Goal: Task Accomplishment & Management: Use online tool/utility

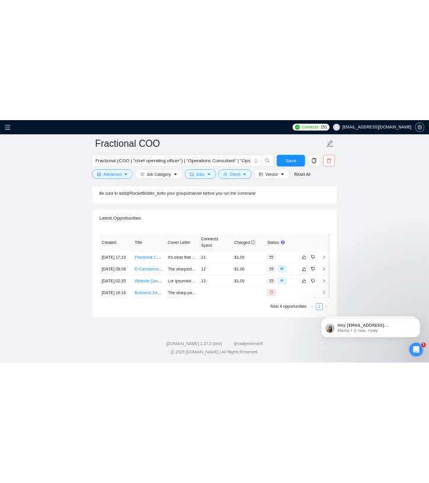
scroll to position [2699, 0]
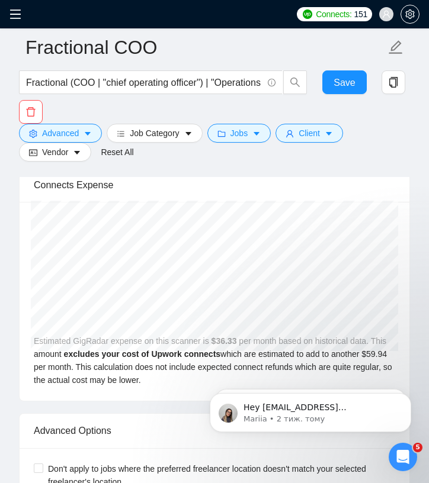
click at [25, 11] on span at bounding box center [18, 14] width 19 height 28
click at [20, 12] on icon "menu" at bounding box center [15, 14] width 12 height 12
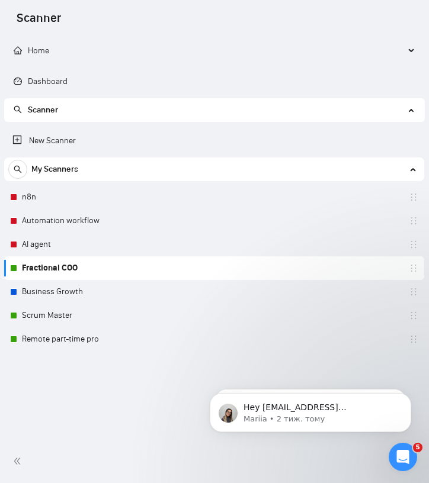
click at [70, 271] on link "Fractional COO" at bounding box center [78, 268] width 112 height 24
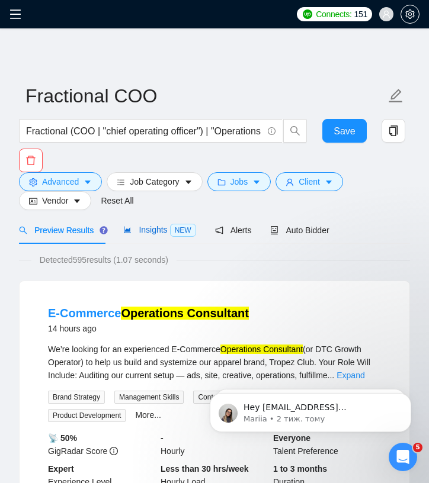
click at [150, 232] on span "Insights NEW" at bounding box center [159, 229] width 72 height 9
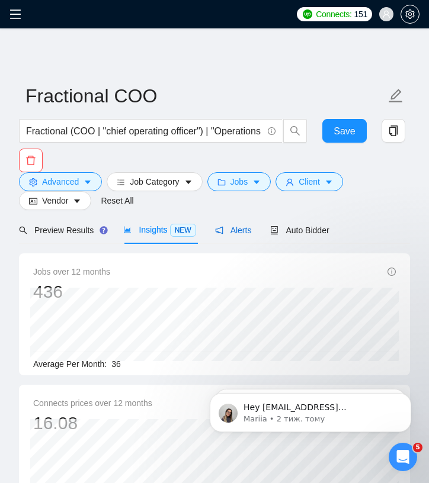
click at [242, 231] on span "Alerts" at bounding box center [233, 230] width 37 height 9
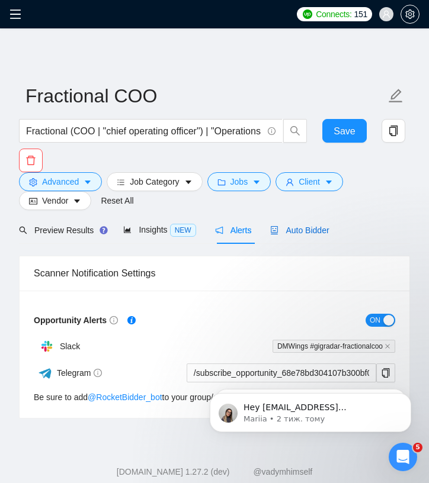
click at [295, 230] on span "Auto Bidder" at bounding box center [299, 230] width 59 height 9
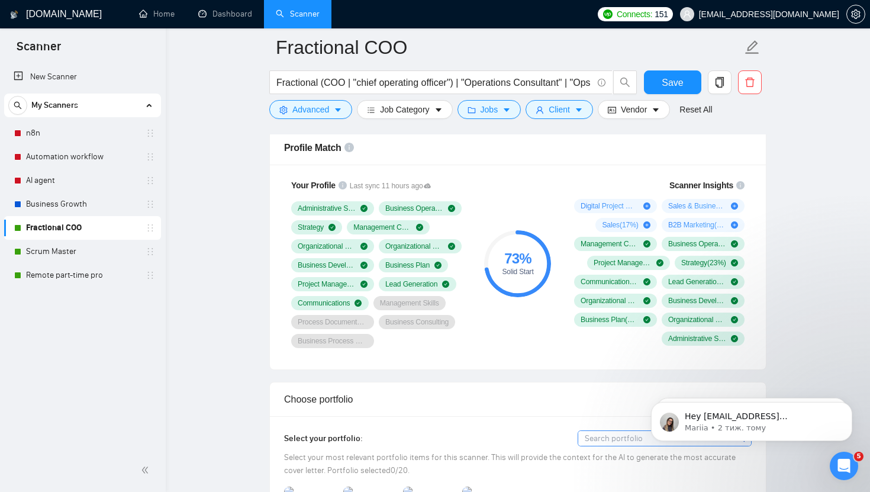
scroll to position [750, 0]
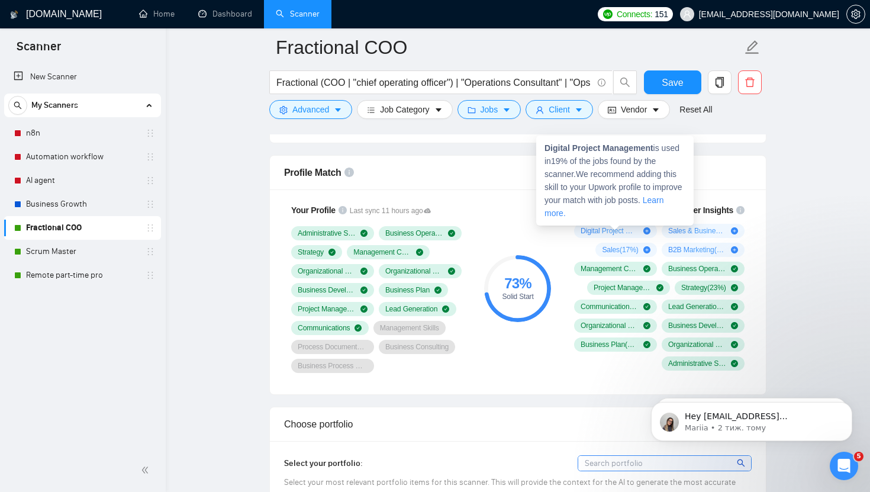
click at [428, 228] on icon "plus-circle" at bounding box center [646, 230] width 7 height 7
click at [428, 229] on icon "plus-circle" at bounding box center [646, 230] width 7 height 7
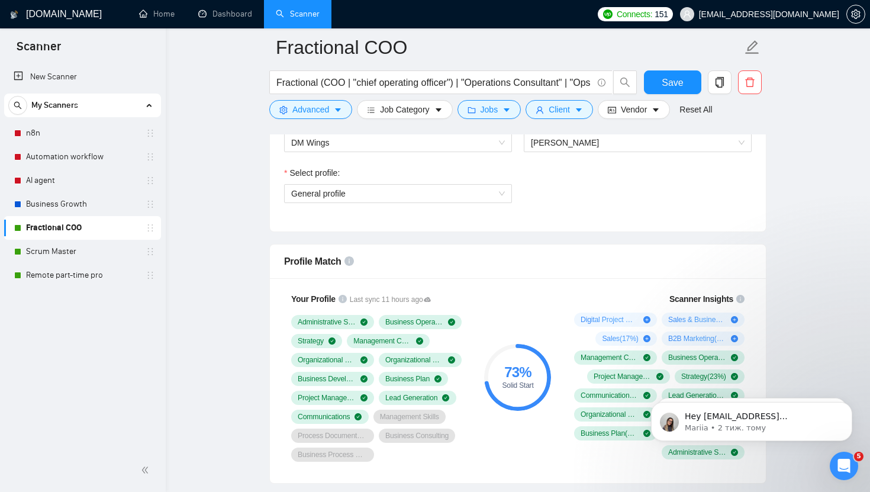
scroll to position [664, 0]
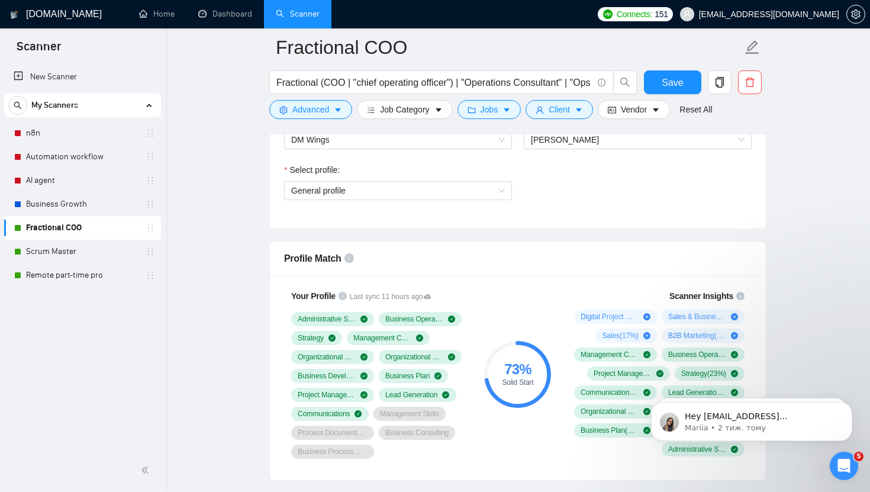
click at [428, 372] on div "73 %" at bounding box center [517, 369] width 67 height 14
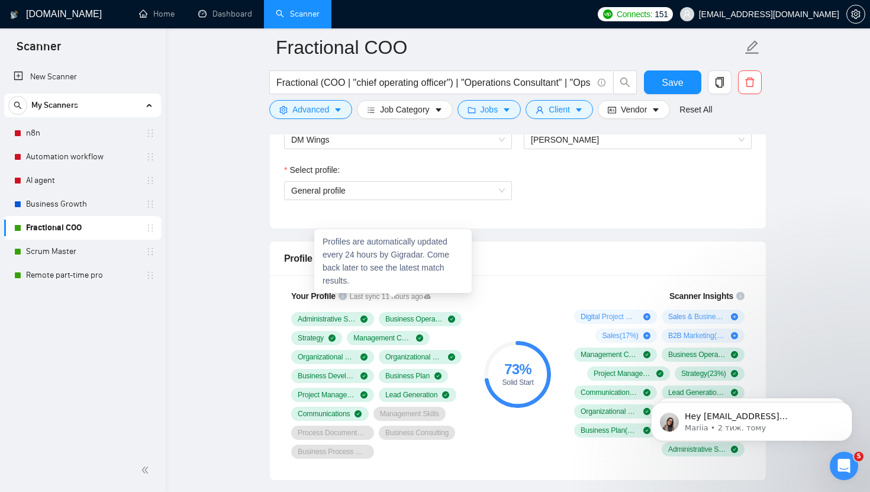
click at [425, 293] on span "Last sync 11 hours ago" at bounding box center [391, 296] width 82 height 11
click at [428, 295] on icon at bounding box center [427, 296] width 7 height 7
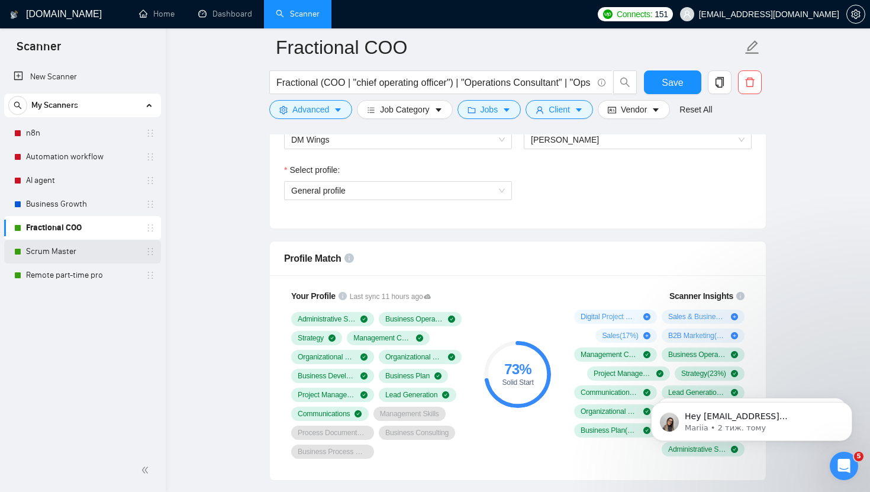
click at [50, 256] on link "Scrum Master" at bounding box center [82, 252] width 112 height 24
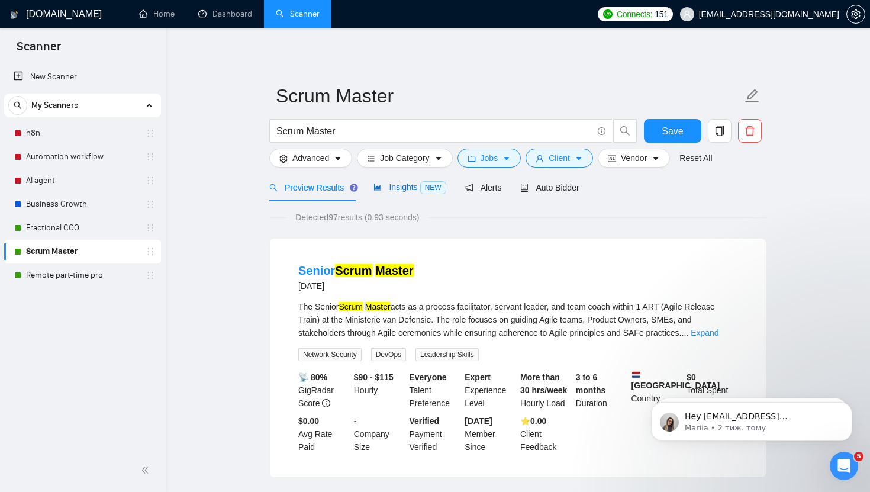
click at [398, 185] on span "Insights NEW" at bounding box center [410, 186] width 72 height 9
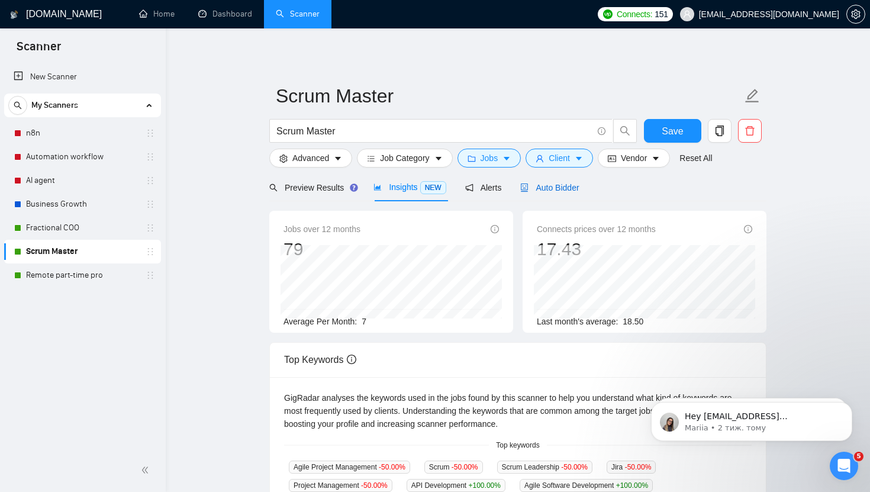
click at [428, 186] on span "Auto Bidder" at bounding box center [549, 187] width 59 height 9
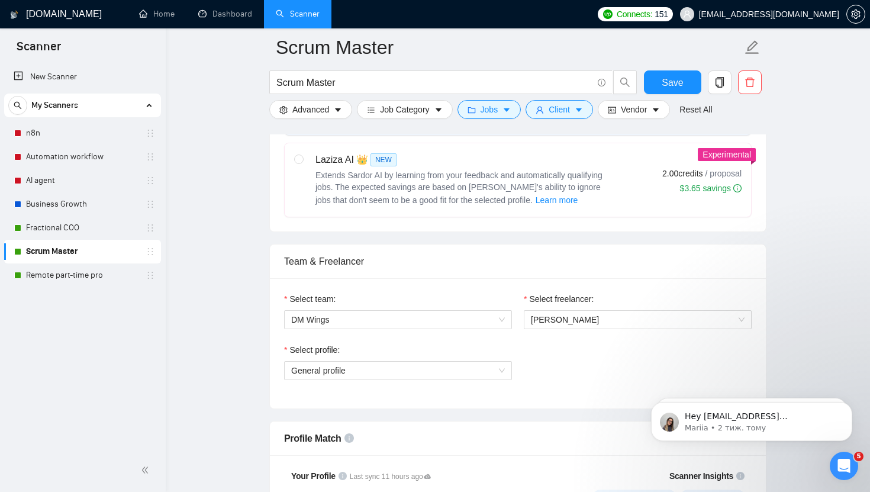
scroll to position [473, 0]
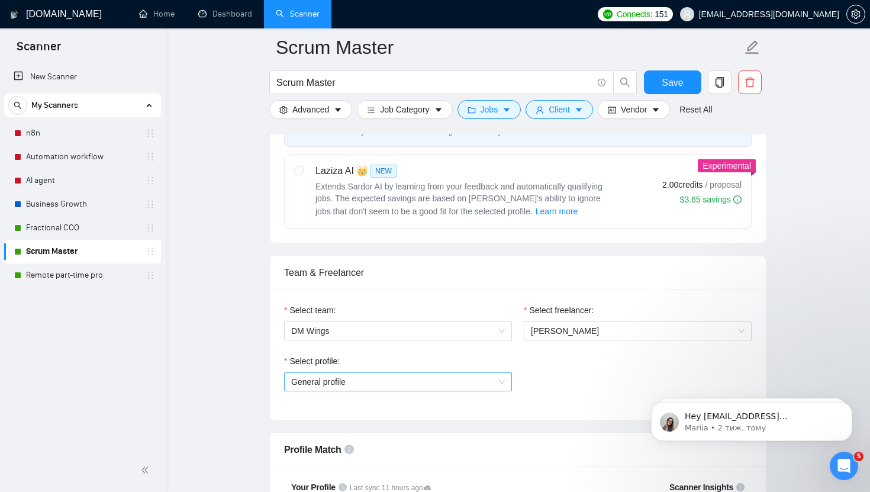
click at [376, 379] on span "General profile" at bounding box center [398, 382] width 214 height 18
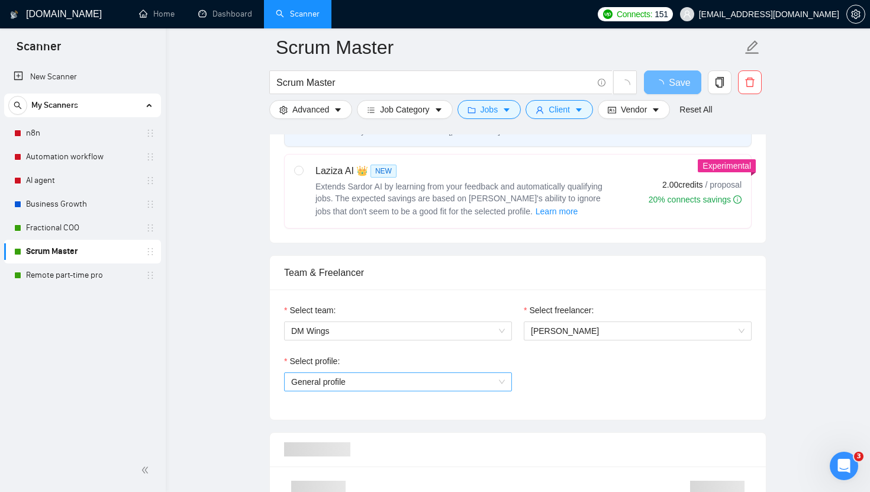
click at [476, 381] on span "General profile" at bounding box center [398, 382] width 214 height 18
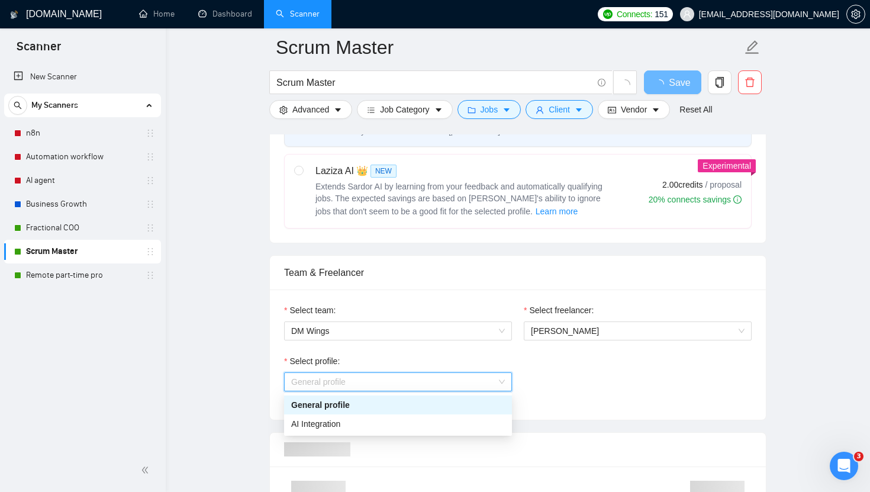
click at [665, 380] on div "Select profile: General profile" at bounding box center [517, 380] width 479 height 51
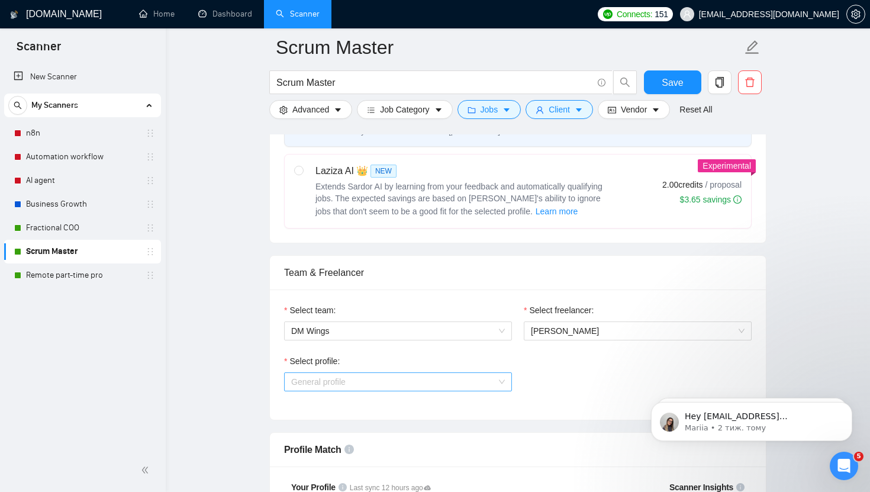
click at [446, 384] on span "General profile" at bounding box center [398, 382] width 214 height 18
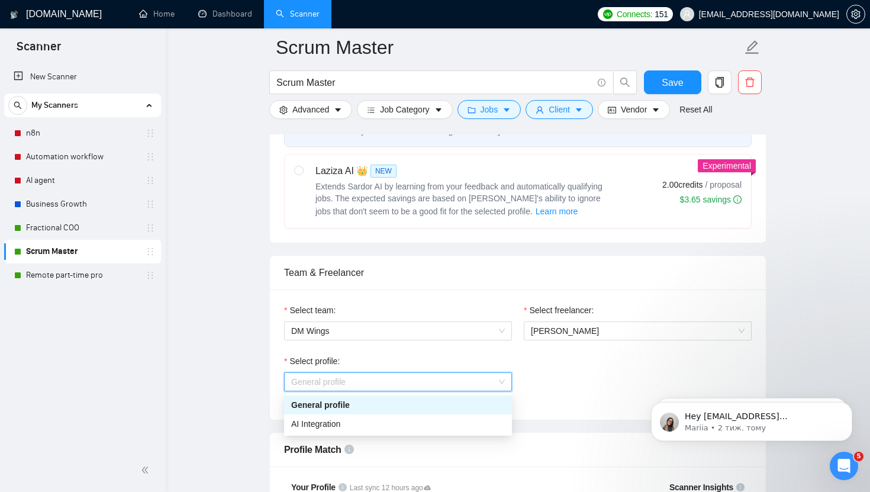
click at [575, 391] on div "Select profile: General profile" at bounding box center [517, 380] width 479 height 51
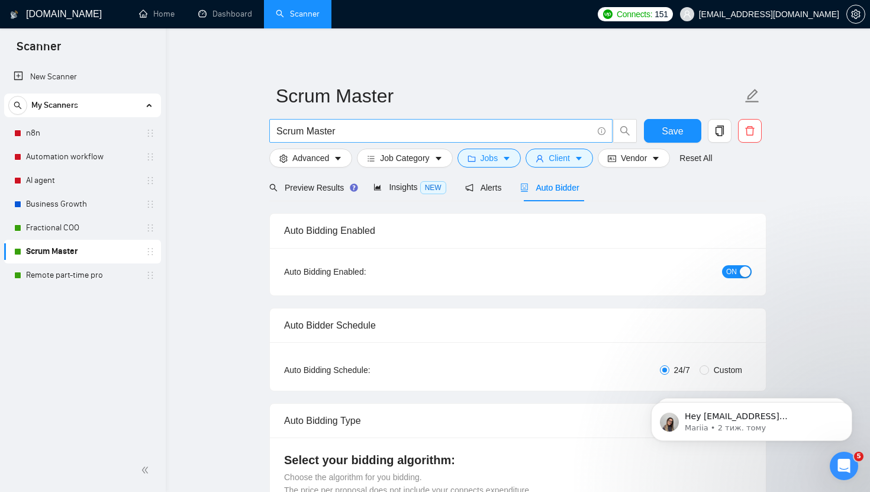
click at [375, 130] on input "Scrum Master" at bounding box center [434, 131] width 316 height 15
type input ""Scrum Master" | "Scrum Leadership" | "Agile" |"
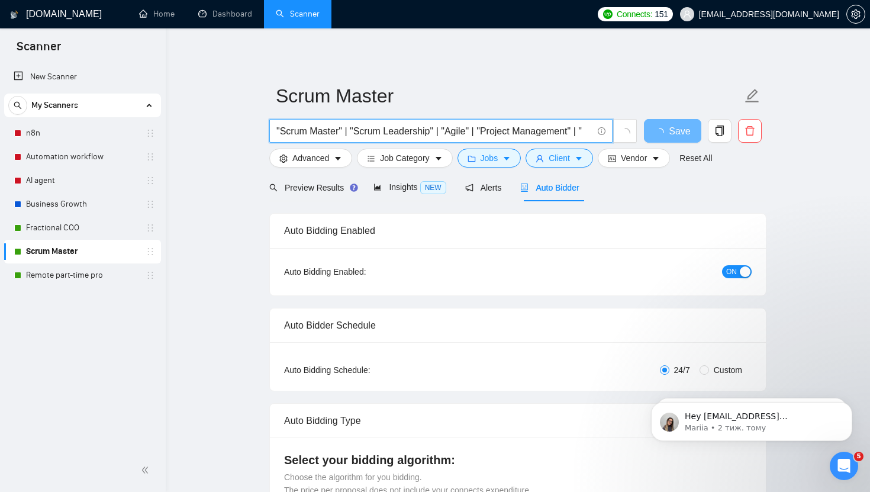
type input ""Scrum Master" | "Scrum Leadership" | "Agile" | "Project Management" | """
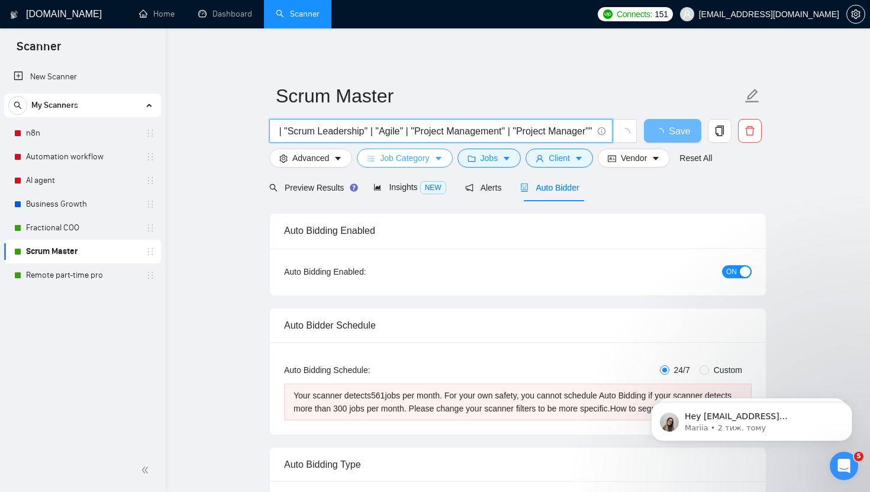
scroll to position [0, 74]
type input ""Scrum Master" | "Scrum Leadership" | "Agile" | "Project Management" | "Project…"
click at [395, 185] on span "Insights NEW" at bounding box center [410, 186] width 72 height 9
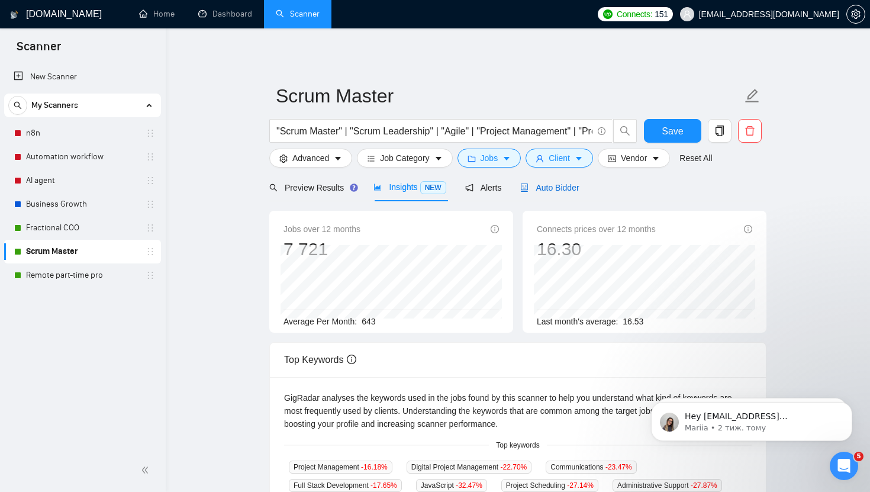
click at [559, 191] on span "Auto Bidder" at bounding box center [549, 187] width 59 height 9
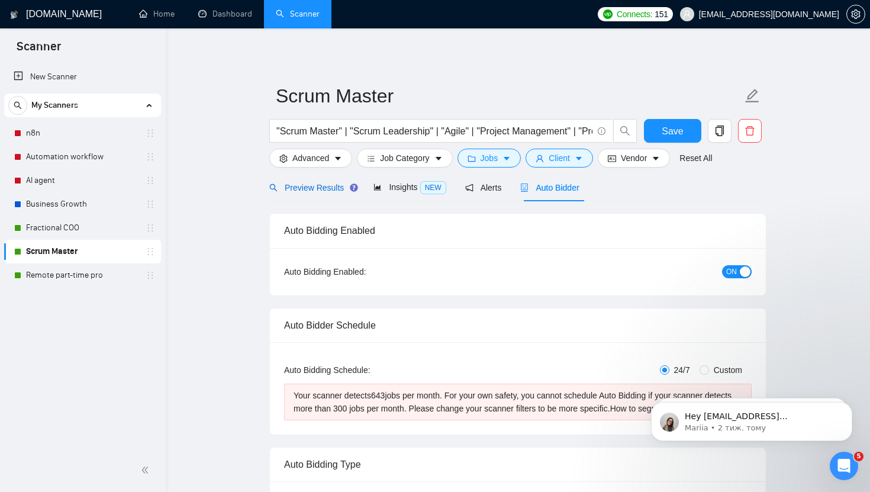
click at [326, 189] on span "Preview Results" at bounding box center [311, 187] width 85 height 9
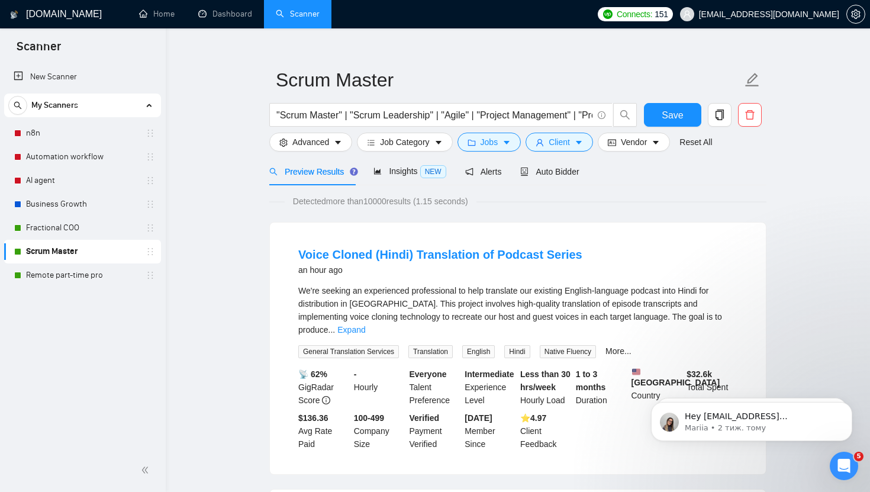
scroll to position [4, 0]
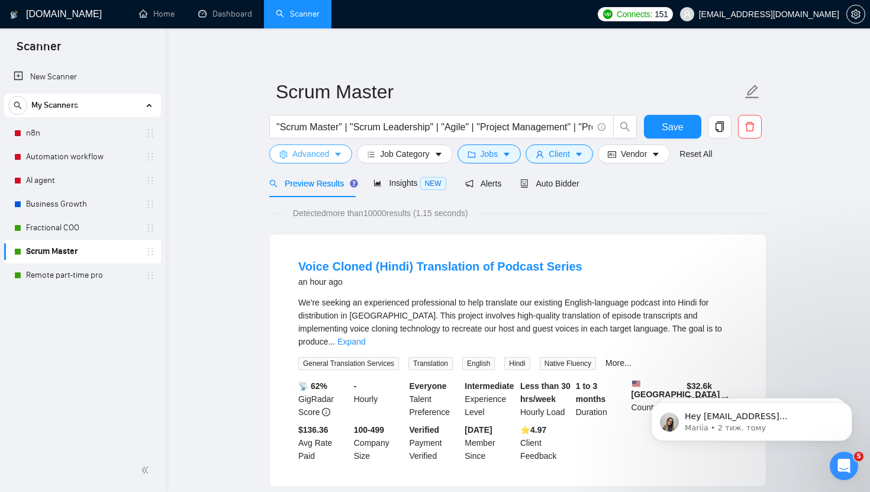
click at [326, 156] on span "Advanced" at bounding box center [310, 153] width 37 height 13
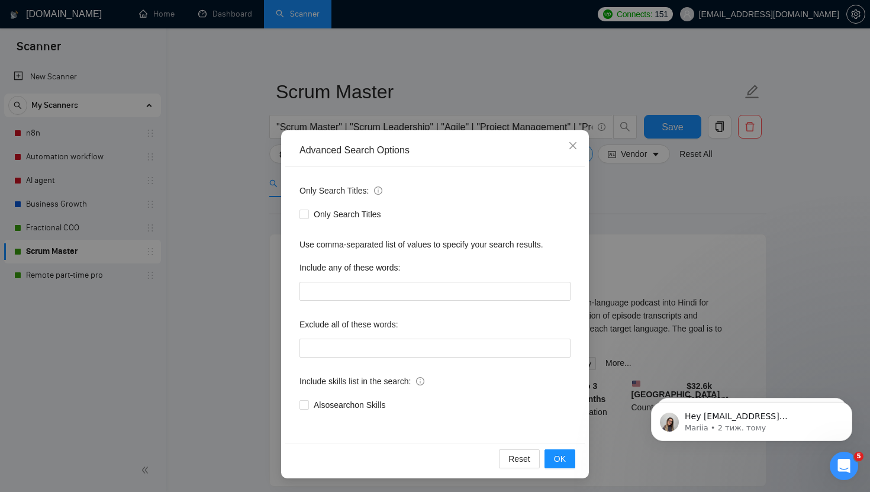
scroll to position [1, 0]
click at [572, 144] on icon "close" at bounding box center [572, 144] width 7 height 7
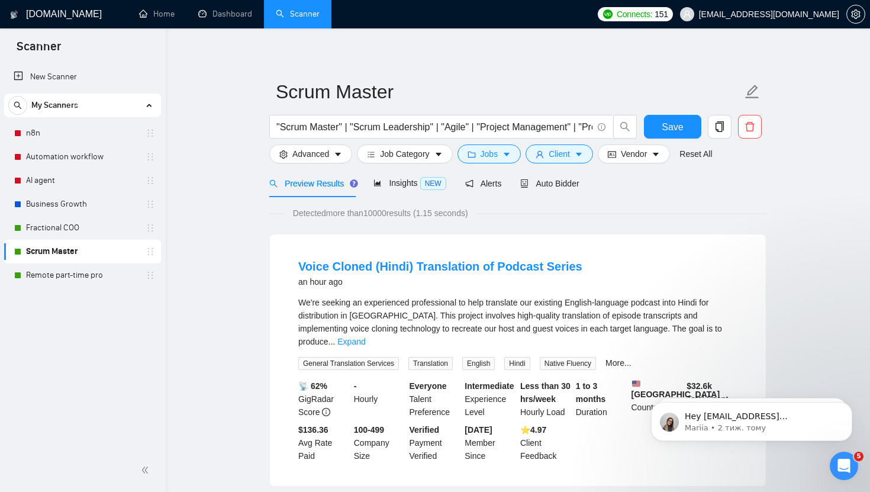
scroll to position [0, 0]
click at [400, 156] on span "Job Category" at bounding box center [404, 153] width 49 height 13
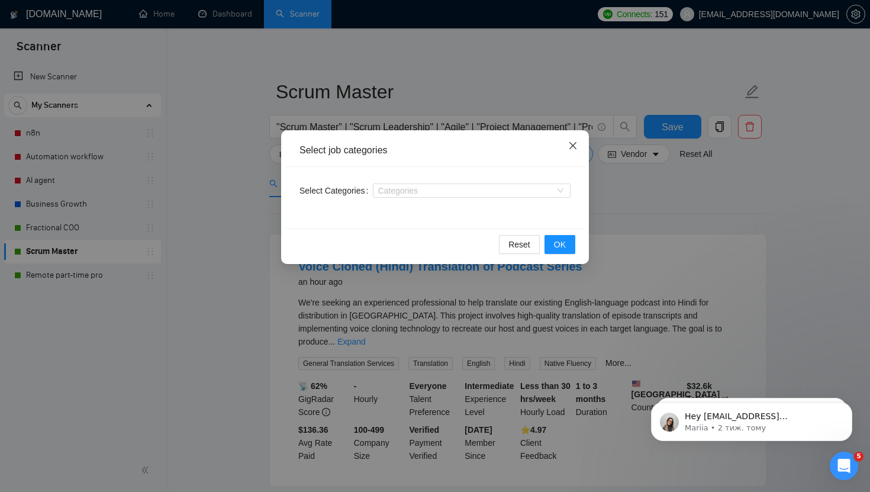
click at [572, 146] on icon "close" at bounding box center [572, 145] width 7 height 7
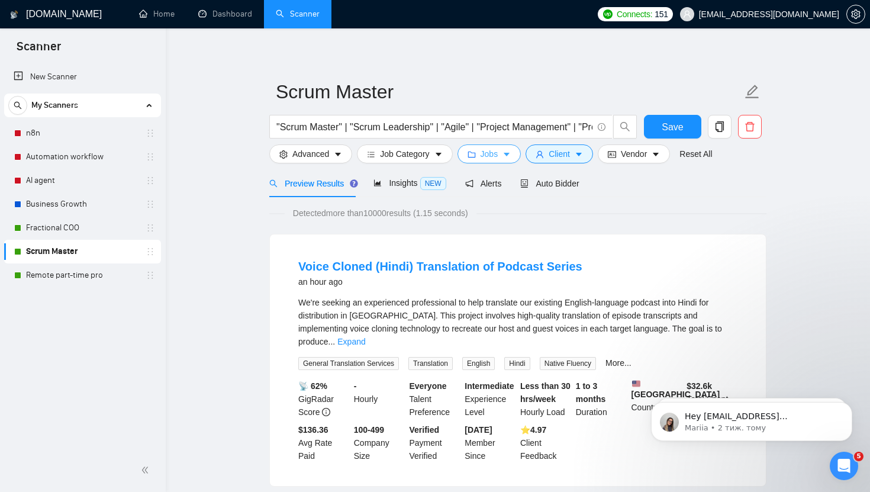
click at [495, 160] on button "Jobs" at bounding box center [490, 153] width 64 height 19
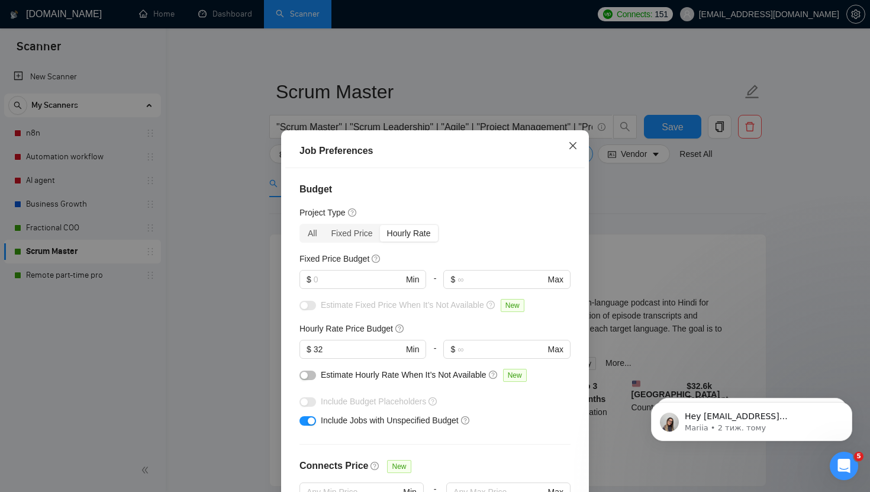
click at [577, 150] on icon "close" at bounding box center [572, 145] width 9 height 9
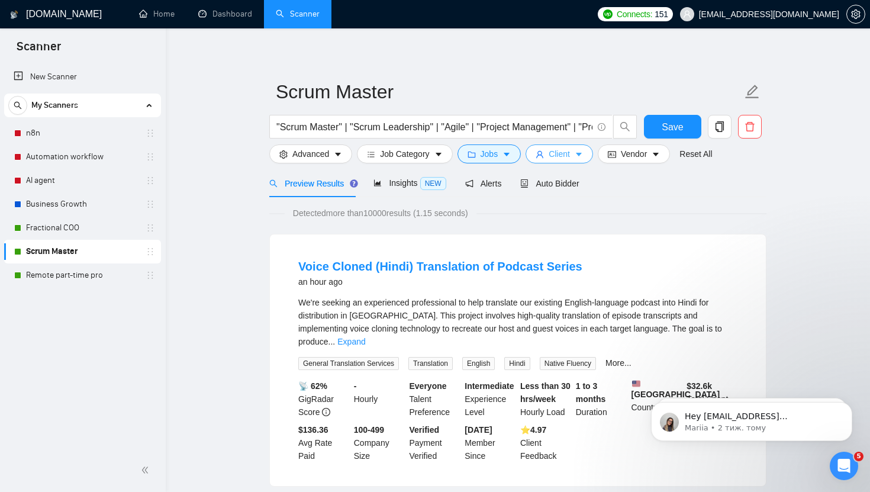
click at [565, 154] on span "Client" at bounding box center [559, 153] width 21 height 13
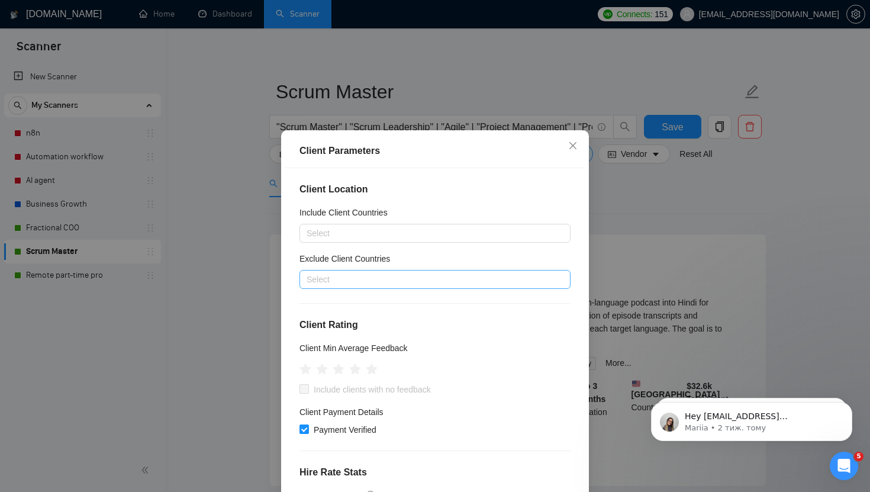
click at [403, 276] on div at bounding box center [428, 279] width 253 height 14
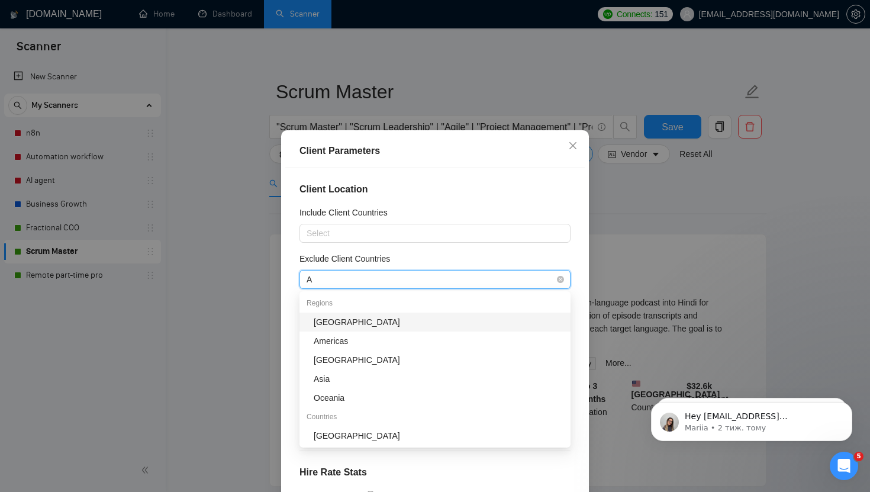
type input "As"
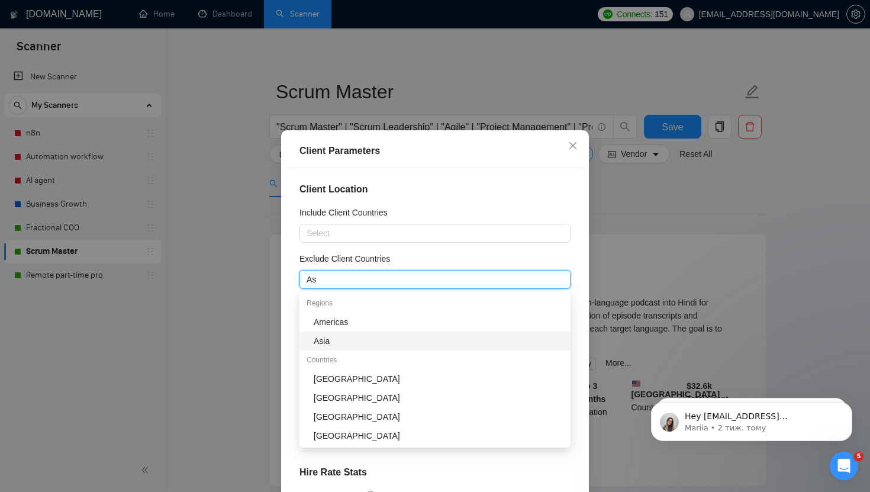
click at [337, 338] on div "Asia" at bounding box center [439, 340] width 250 height 13
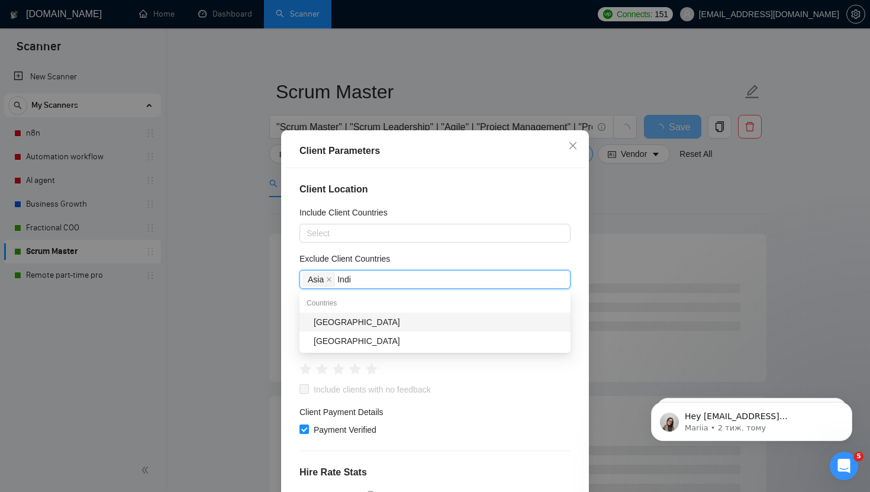
type input "[GEOGRAPHIC_DATA]"
click at [349, 329] on div "[GEOGRAPHIC_DATA]" at bounding box center [435, 322] width 271 height 19
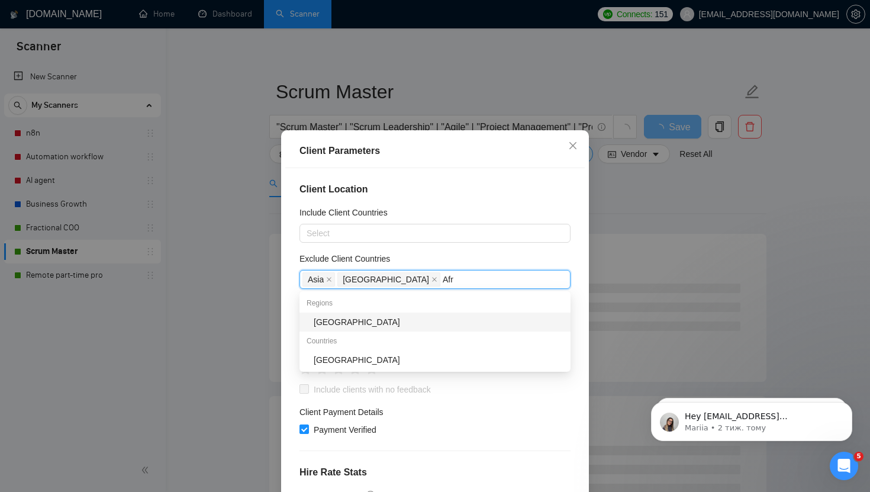
type input "Afri"
click at [354, 323] on div "[GEOGRAPHIC_DATA]" at bounding box center [439, 322] width 250 height 13
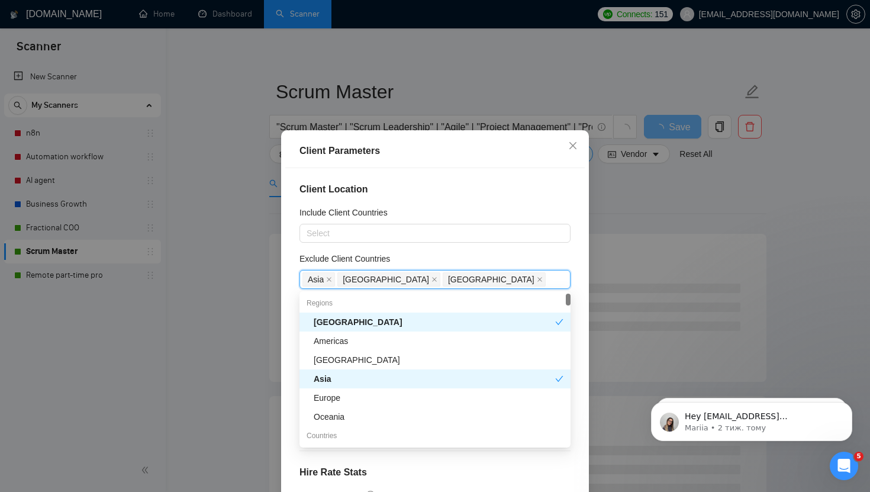
click at [503, 248] on div "Client Location Include Client Countries Select Exclude Client Countries [GEOGR…" at bounding box center [435, 340] width 300 height 345
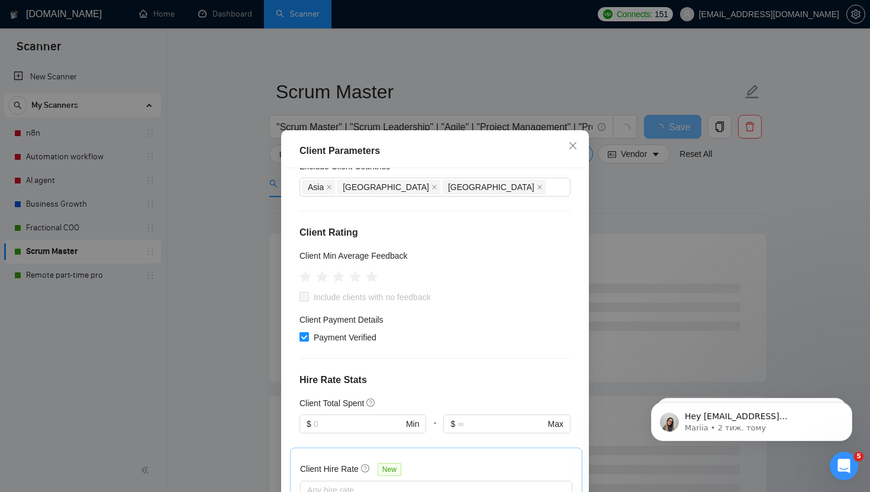
scroll to position [96, 0]
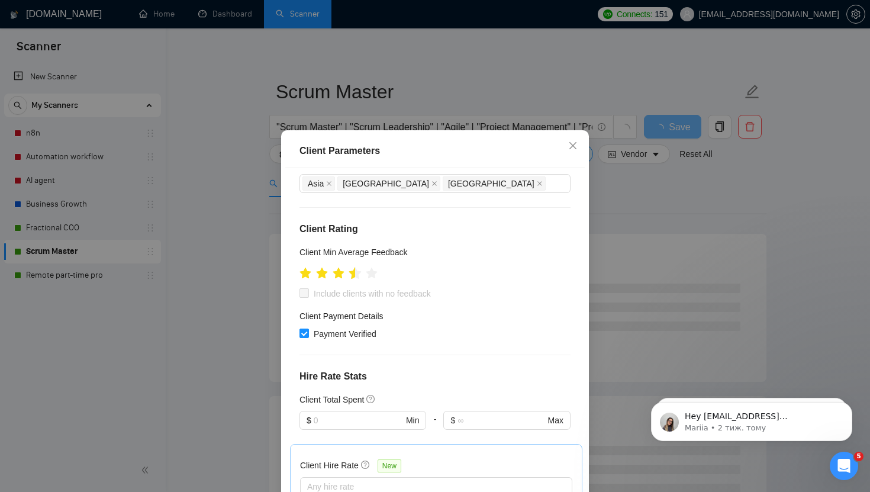
click at [353, 274] on icon "star" at bounding box center [355, 273] width 12 height 12
click at [358, 294] on span "Include clients with no feedback" at bounding box center [372, 293] width 127 height 13
click at [308, 294] on input "Include clients with no feedback" at bounding box center [304, 292] width 8 height 8
checkbox input "true"
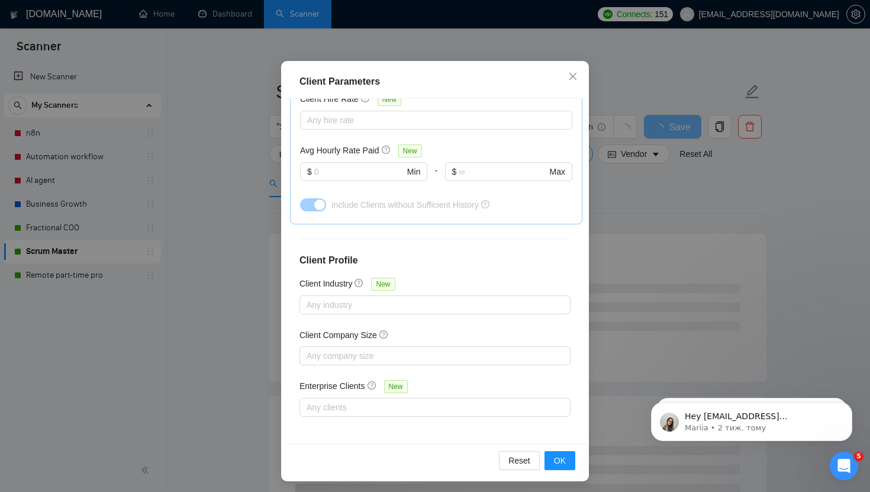
scroll to position [73, 0]
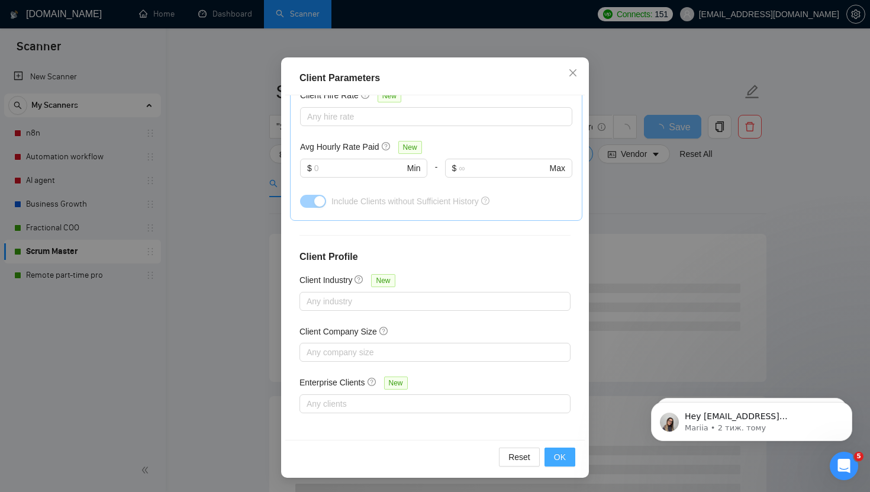
click at [560, 462] on span "OK" at bounding box center [560, 456] width 12 height 13
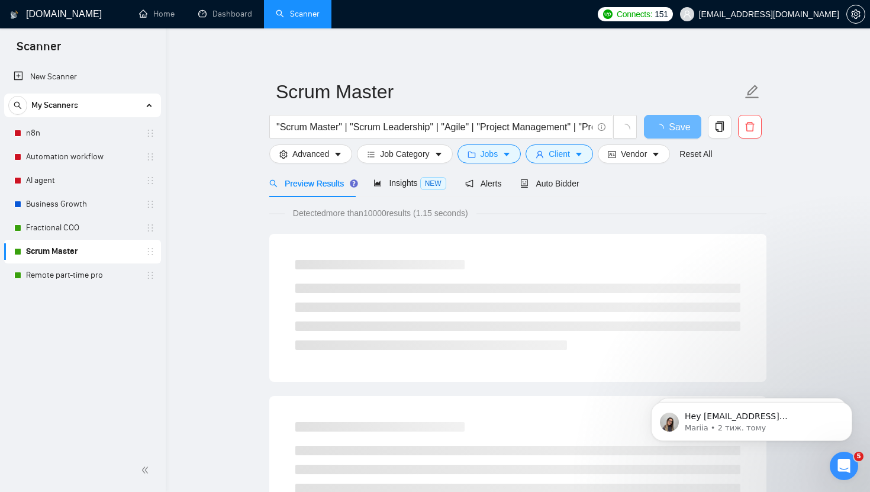
scroll to position [13, 0]
click at [381, 179] on icon "area-chart" at bounding box center [378, 183] width 8 height 8
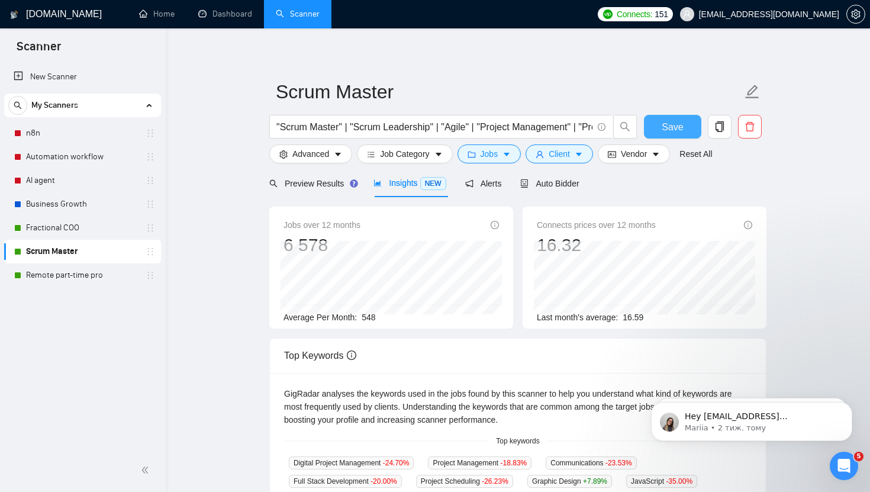
click at [678, 125] on span "Save" at bounding box center [672, 127] width 21 height 15
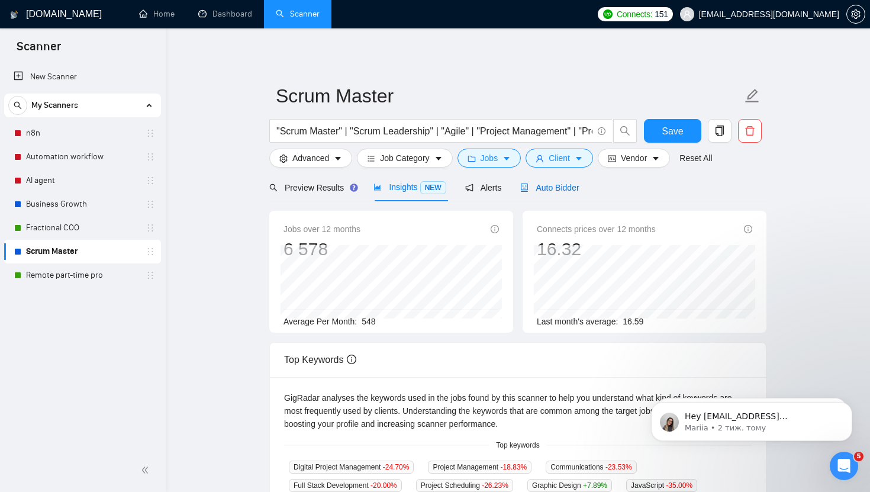
click at [533, 188] on span "Auto Bidder" at bounding box center [549, 187] width 59 height 9
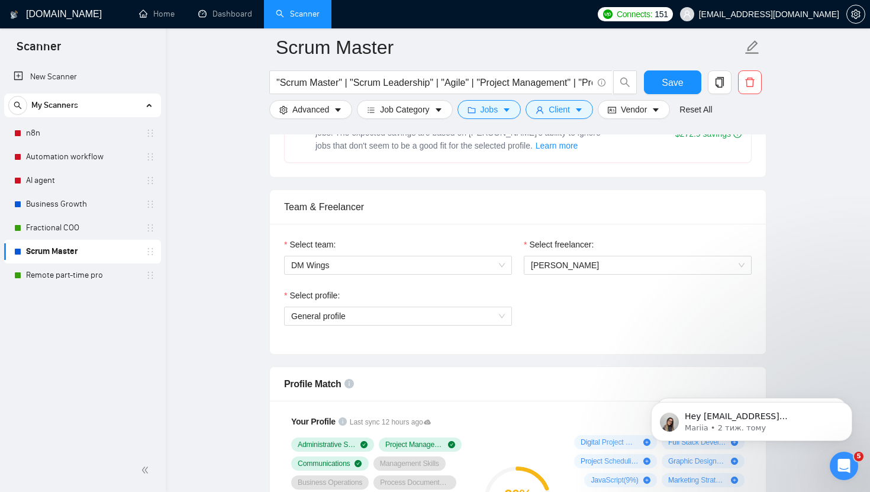
scroll to position [583, 0]
click at [343, 324] on span "General profile" at bounding box center [398, 316] width 214 height 18
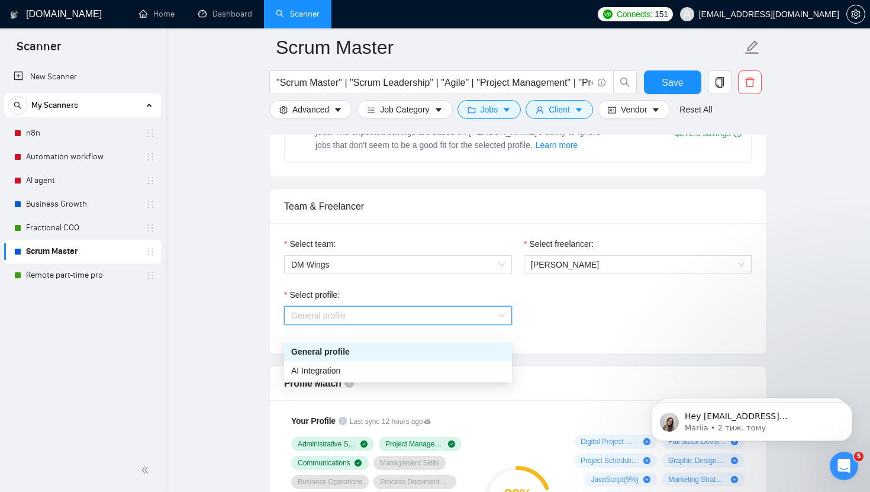
click at [466, 305] on div "Select profile:" at bounding box center [398, 297] width 228 height 18
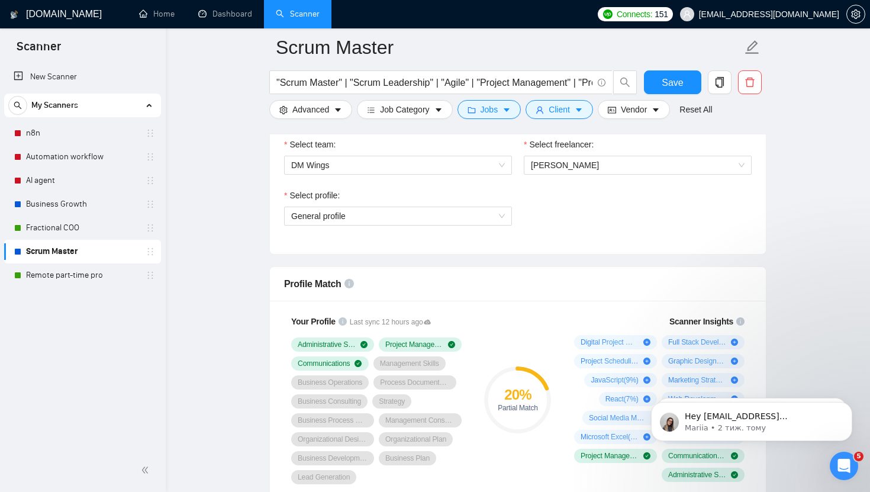
scroll to position [688, 0]
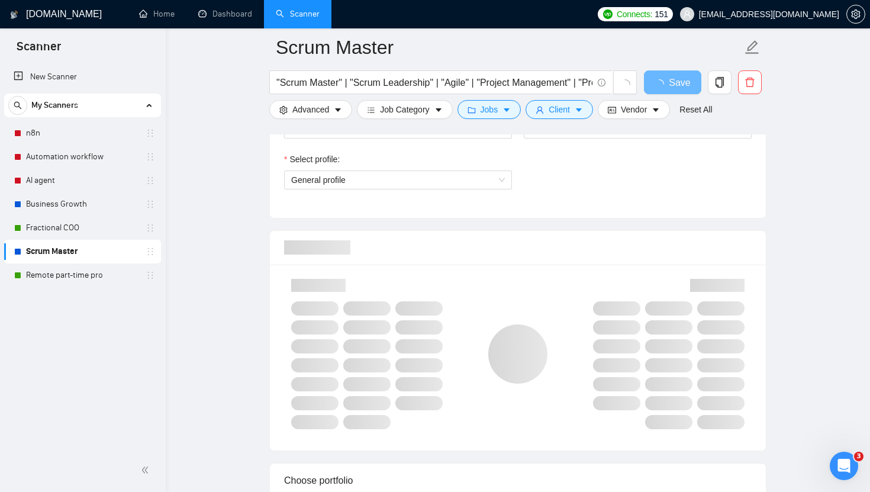
scroll to position [668, 0]
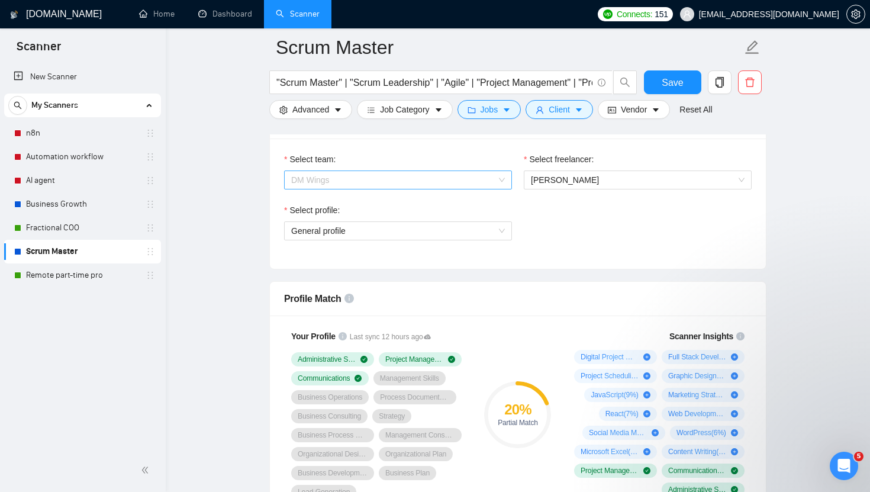
click at [437, 184] on span "DM Wings" at bounding box center [398, 180] width 214 height 18
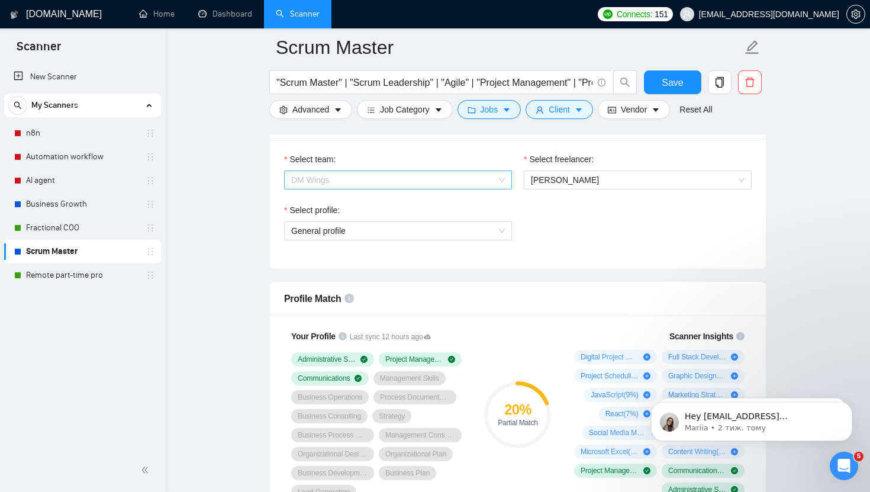
scroll to position [0, 0]
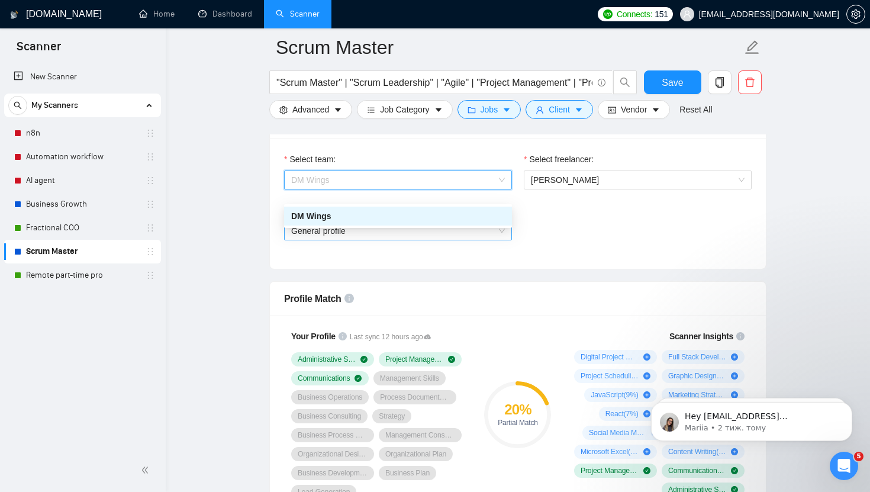
click at [421, 240] on span "General profile" at bounding box center [398, 231] width 214 height 18
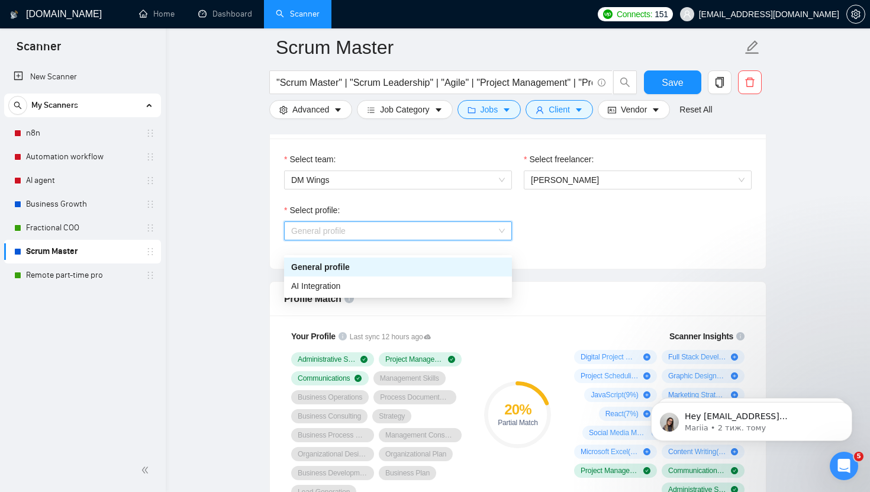
click at [391, 271] on div "General profile" at bounding box center [398, 266] width 214 height 13
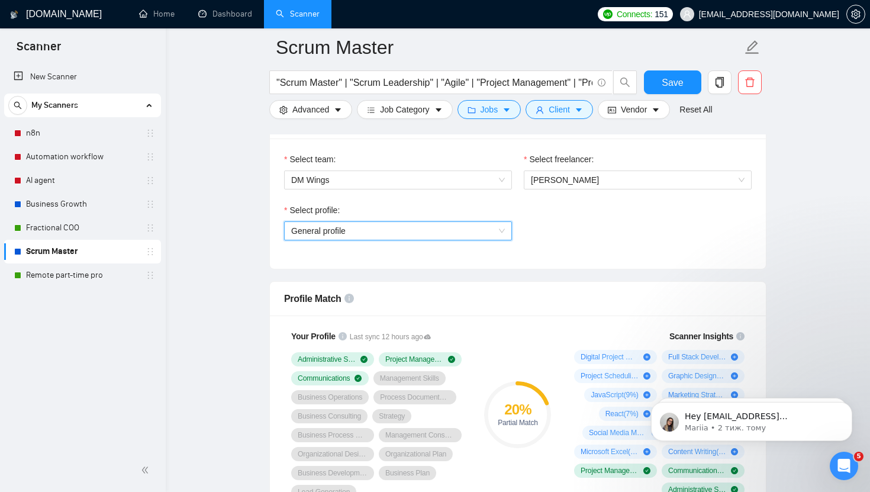
click at [411, 236] on span "General profile" at bounding box center [398, 231] width 214 height 18
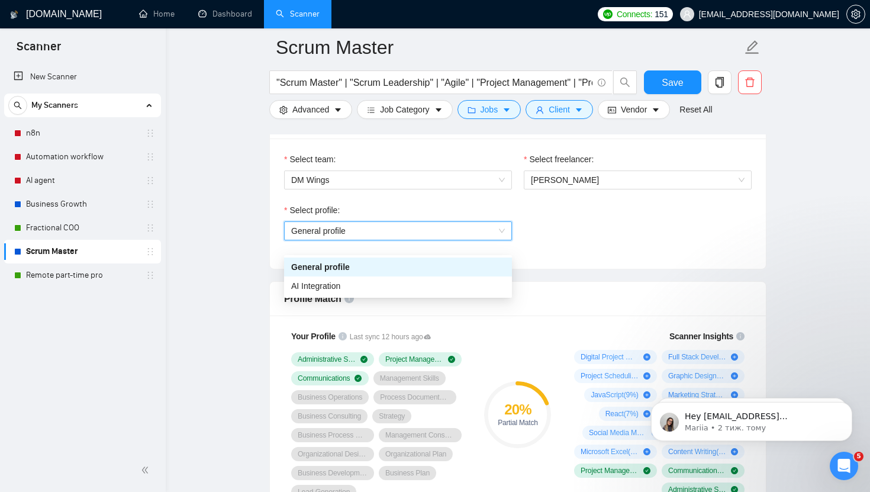
click at [696, 170] on div "Select freelancer:" at bounding box center [638, 162] width 228 height 18
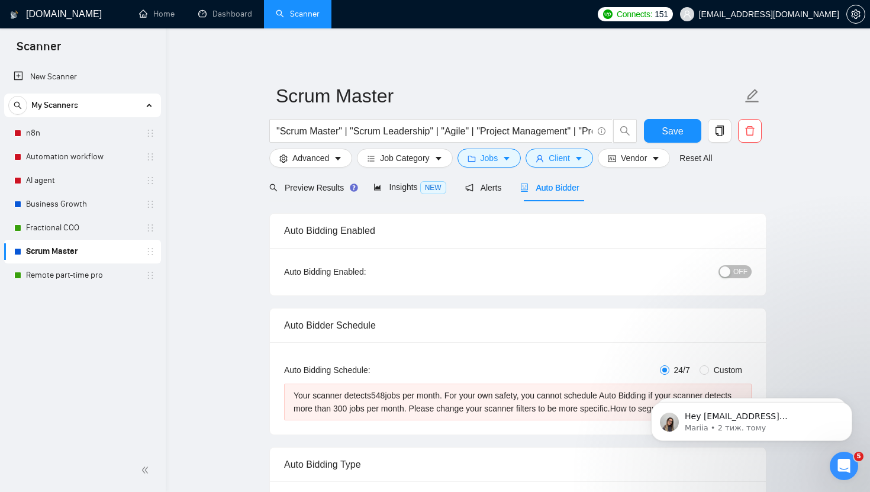
click at [729, 276] on div "button" at bounding box center [725, 271] width 11 height 11
click at [732, 272] on span "ON" at bounding box center [731, 271] width 11 height 13
click at [639, 279] on div "OFF" at bounding box center [674, 271] width 156 height 19
